Goal: Task Accomplishment & Management: Complete application form

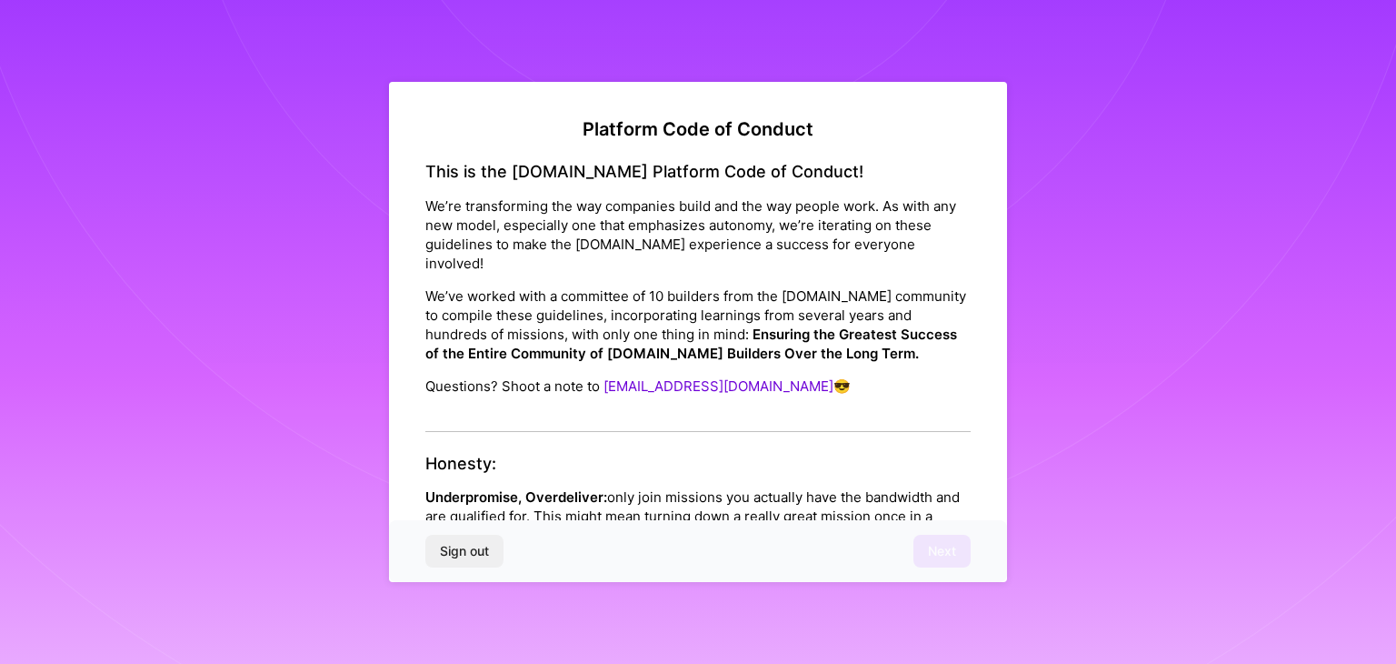
click at [1210, 87] on div "Platform Code of Conduct This is the [DOMAIN_NAME] Platform Code of Conduct! We…" at bounding box center [698, 332] width 1396 height 664
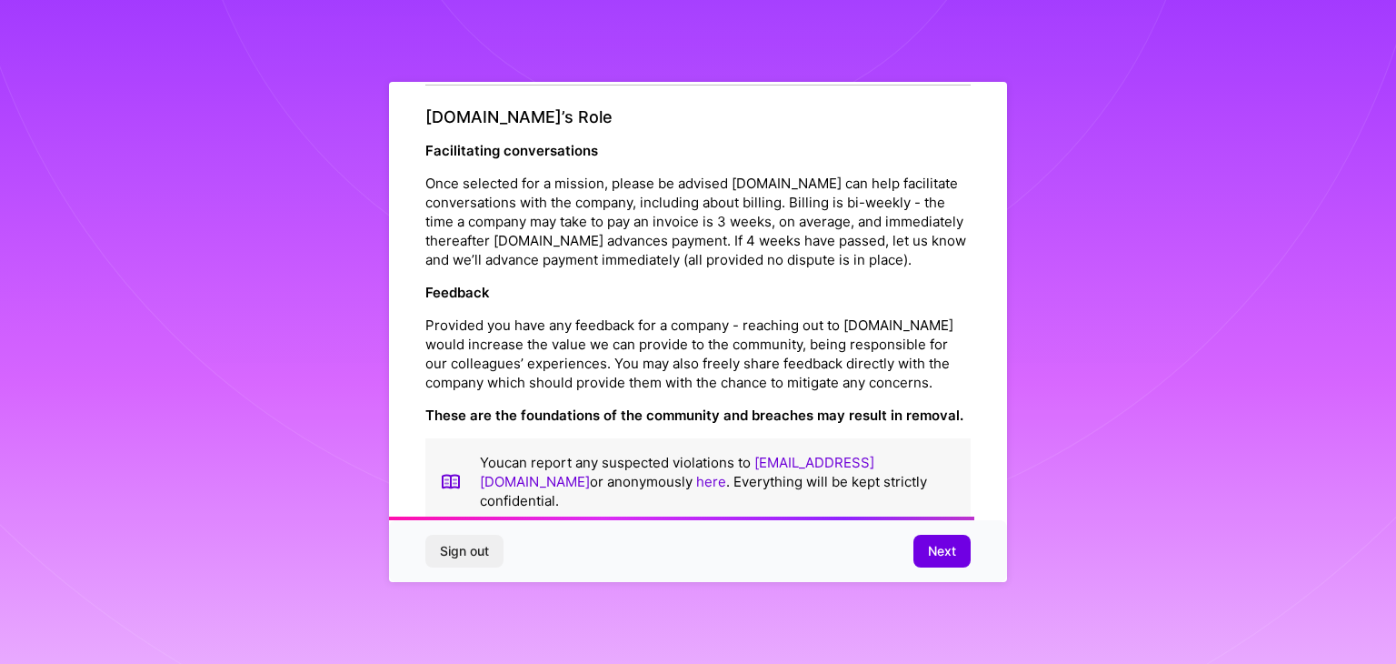
scroll to position [2076, 0]
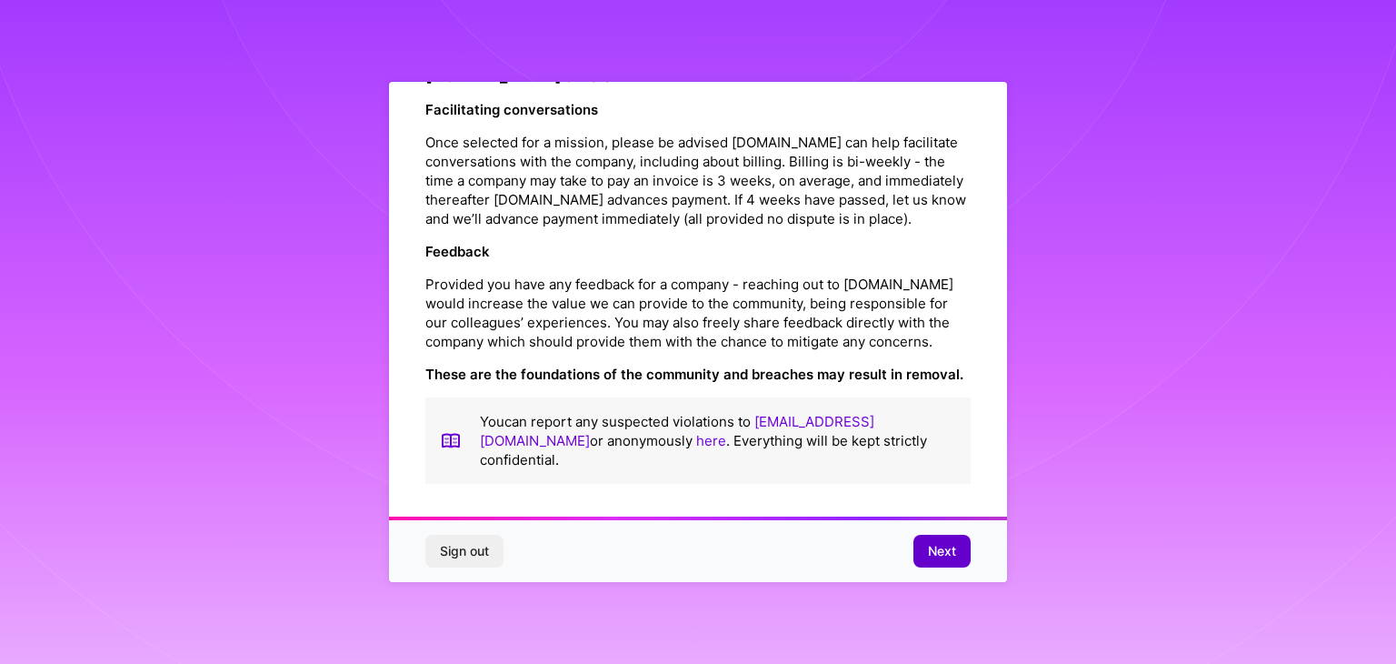
click at [928, 557] on span "Next" at bounding box center [942, 551] width 28 height 18
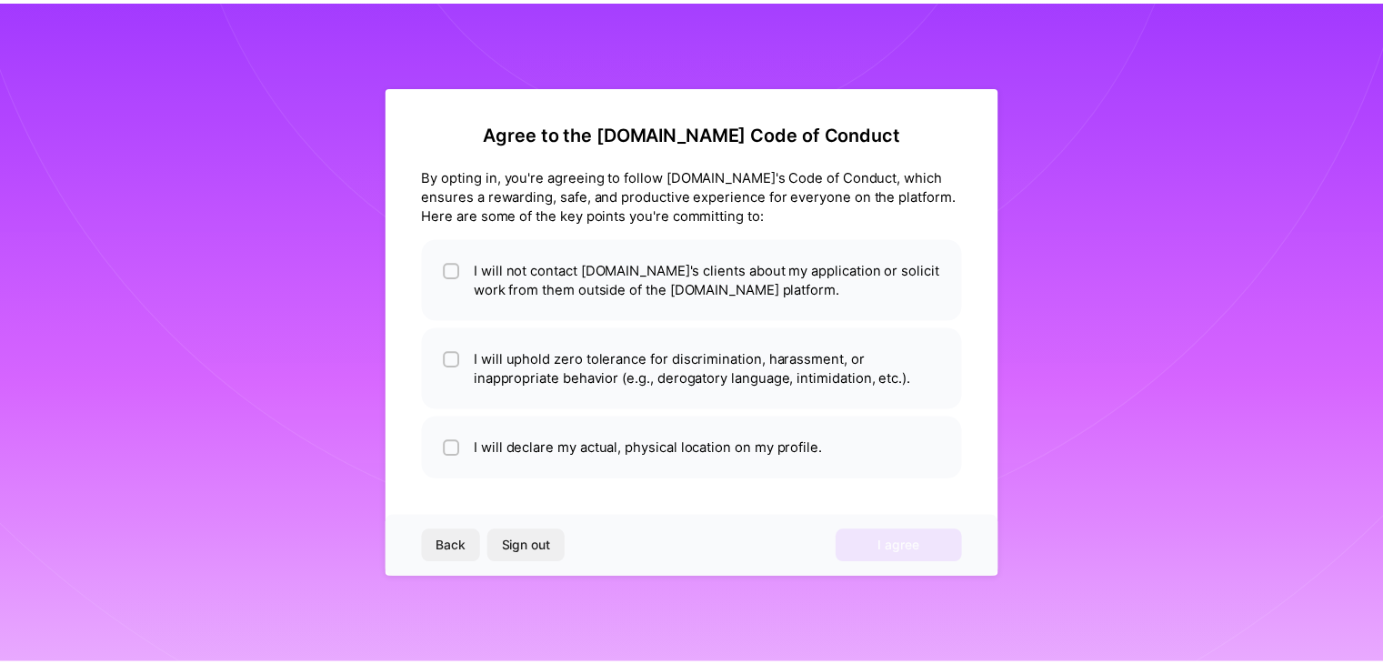
scroll to position [0, 0]
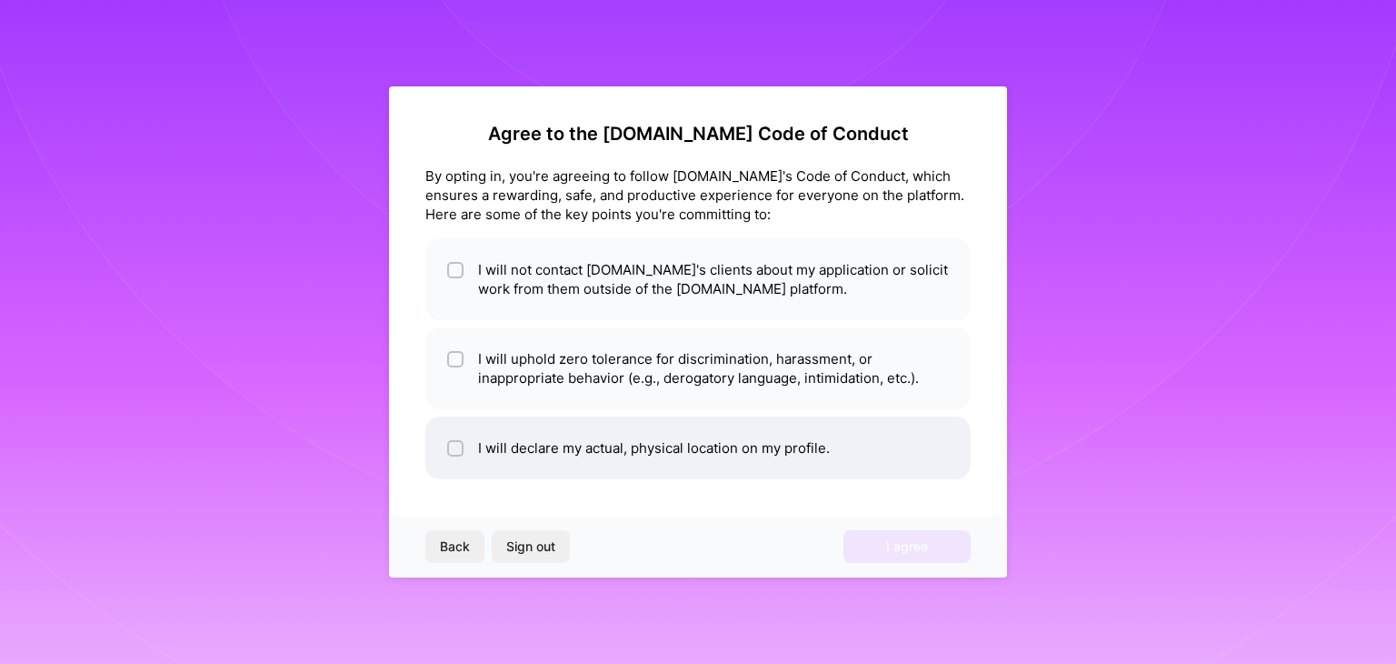
click at [455, 453] on input "checkbox" at bounding box center [457, 449] width 13 height 13
checkbox input "true"
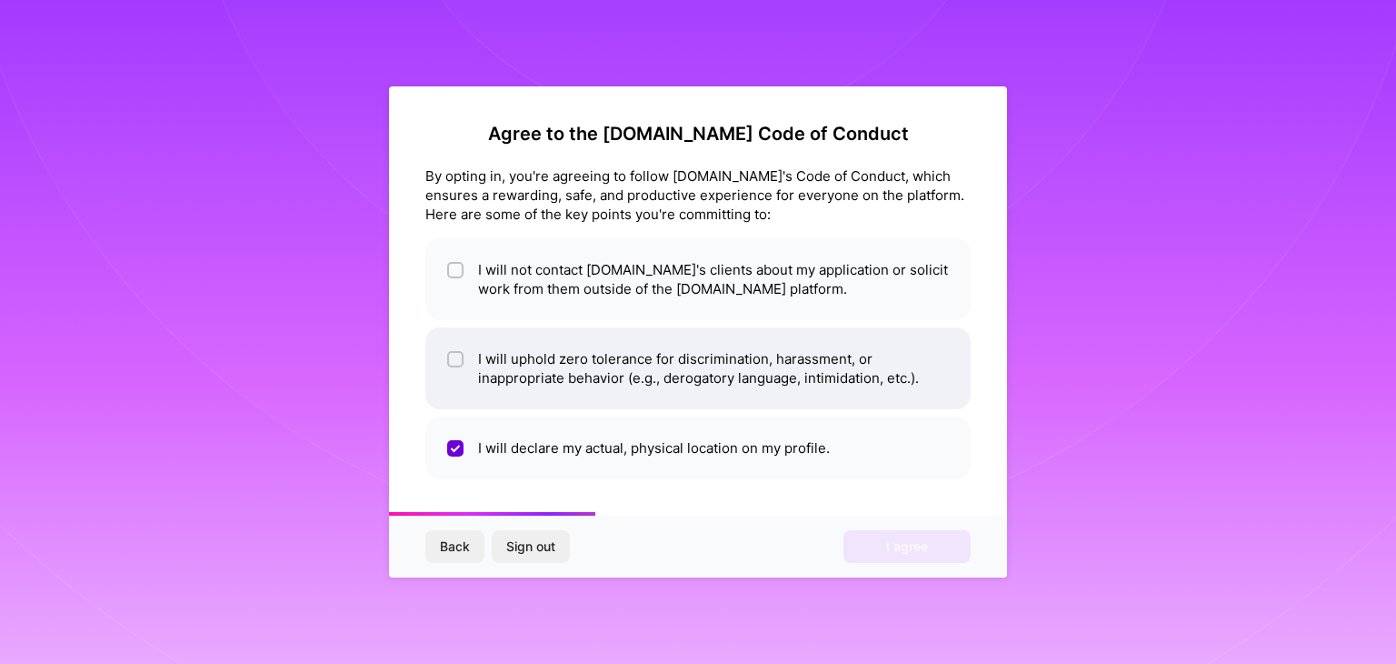
click at [459, 364] on input "checkbox" at bounding box center [457, 360] width 13 height 13
checkbox input "true"
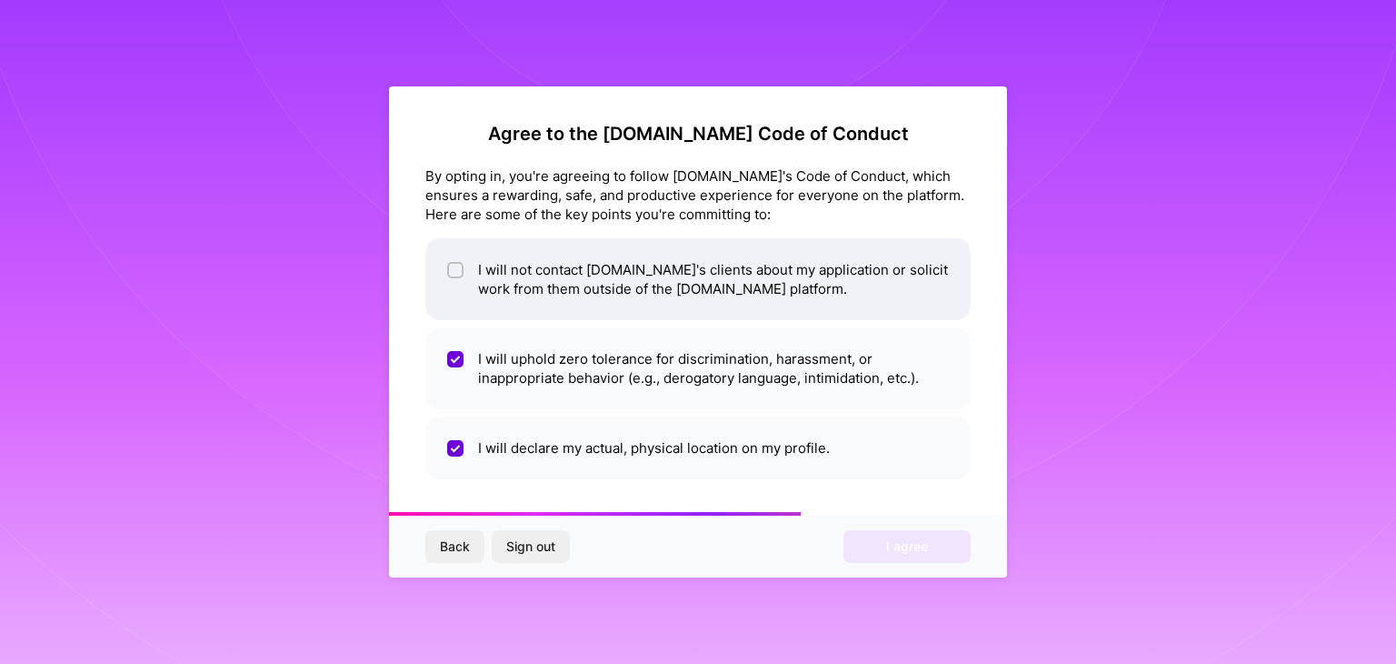
click at [460, 260] on span at bounding box center [455, 279] width 16 height 38
checkbox input "true"
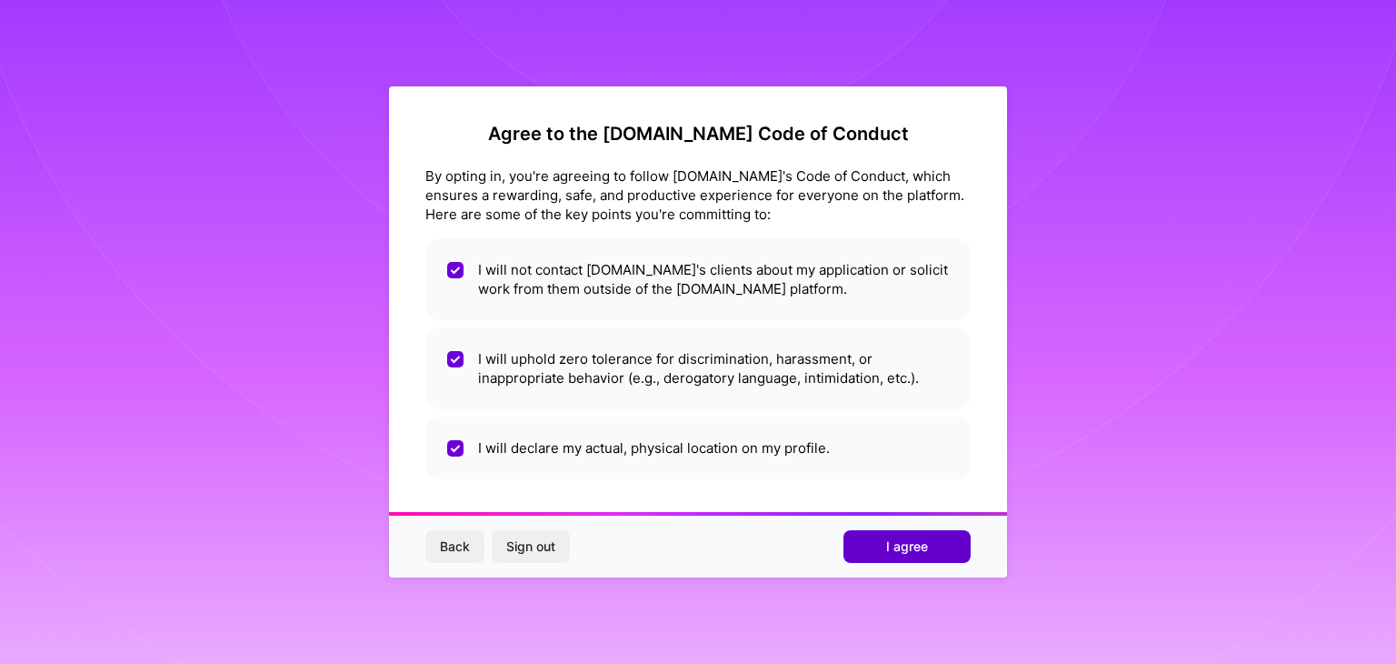
click at [876, 546] on button "I agree" at bounding box center [907, 546] width 127 height 33
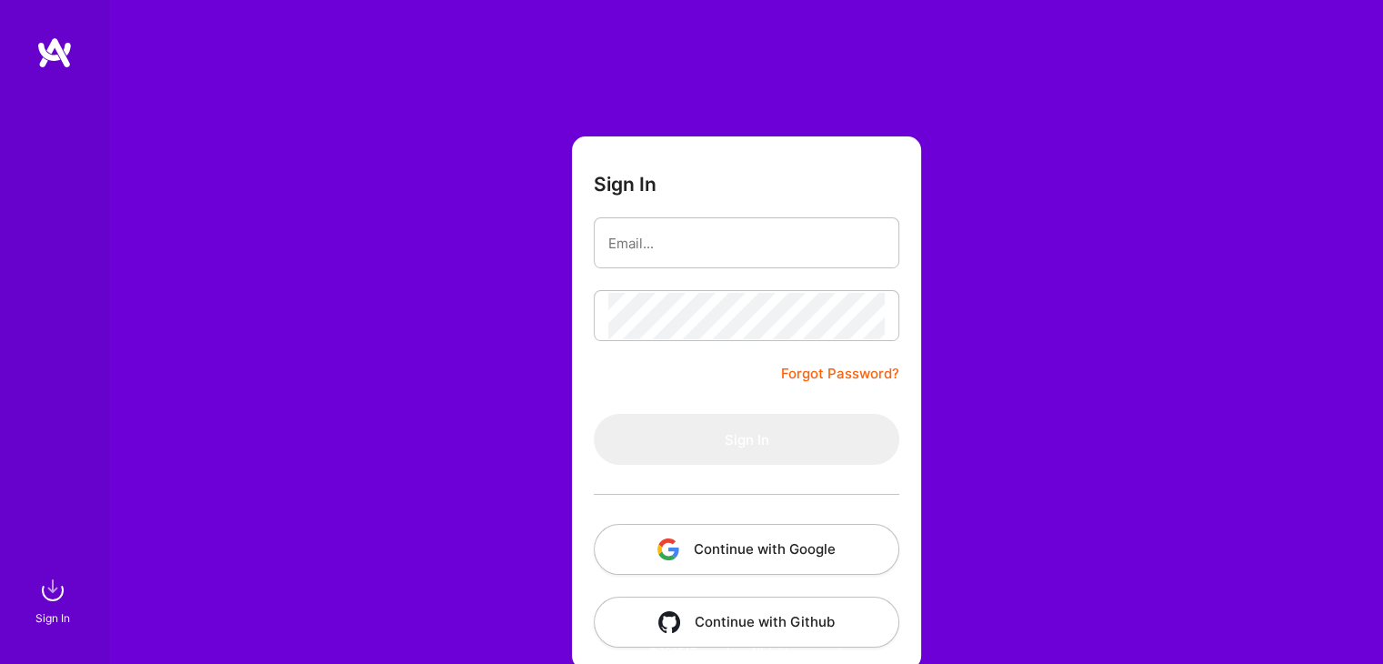
click at [1052, 282] on div "Sign In Forgot Password? Sign In Continue with Google Continue with Github" at bounding box center [746, 341] width 1274 height 683
click at [71, 37] on img at bounding box center [54, 52] width 36 height 33
